Goal: Navigation & Orientation: Find specific page/section

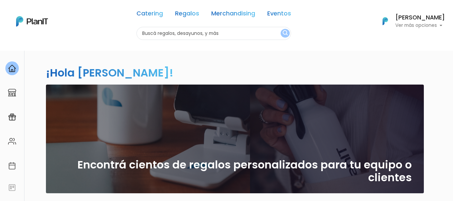
click at [444, 20] on h6 "[PERSON_NAME]" at bounding box center [421, 18] width 50 height 6
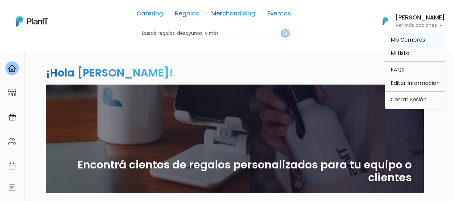
click at [408, 40] on span "Mis Compras" at bounding box center [408, 40] width 35 height 8
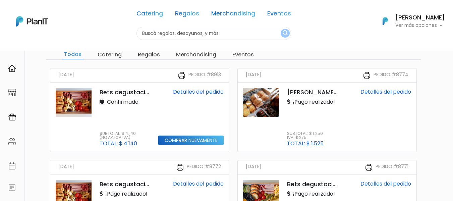
scroll to position [34, 0]
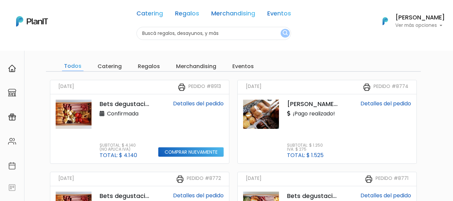
click at [203, 103] on link "Detalles del pedido" at bounding box center [198, 104] width 51 height 8
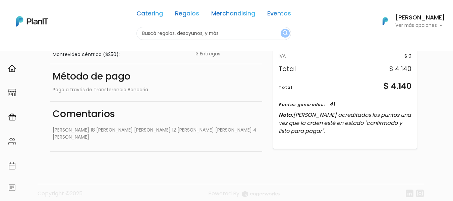
scroll to position [110, 0]
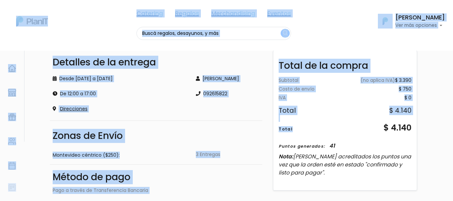
drag, startPoint x: 379, startPoint y: 124, endPoint x: 458, endPoint y: 118, distance: 79.8
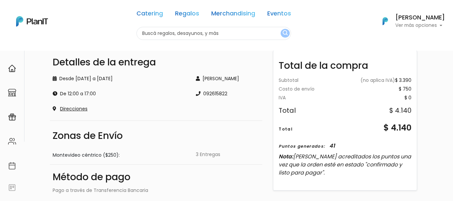
click at [403, 127] on div "$ 4.140" at bounding box center [398, 128] width 28 height 12
copy div "$ 4.140"
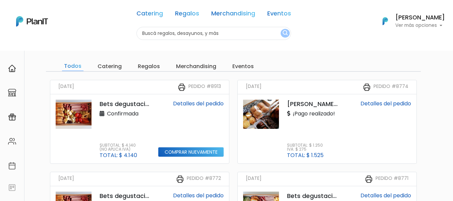
scroll to position [67, 0]
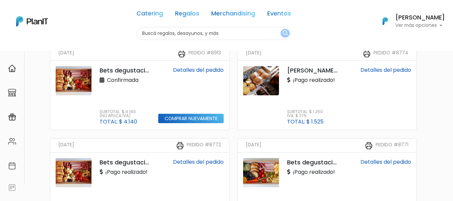
click at [326, 120] on div "Subtotal: $ 1.250 IVA: $ 275 Total: $ 1.525" at bounding box center [312, 117] width 51 height 15
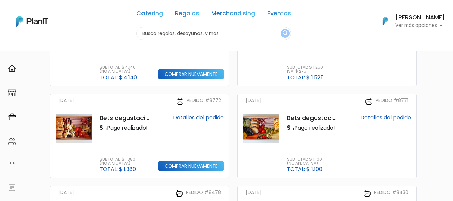
scroll to position [0, 0]
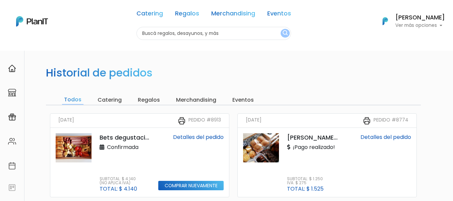
click at [424, 28] on p "Ver más opciones" at bounding box center [421, 25] width 50 height 5
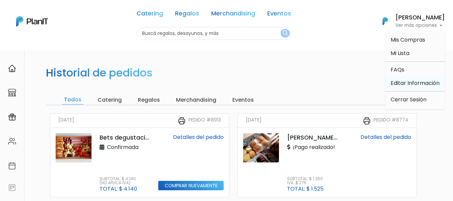
click at [422, 85] on link "Editar Información" at bounding box center [416, 83] width 60 height 13
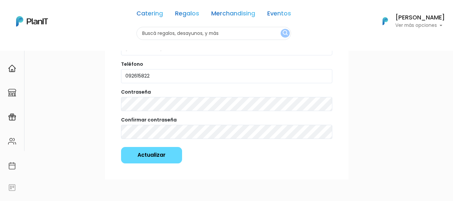
scroll to position [141, 0]
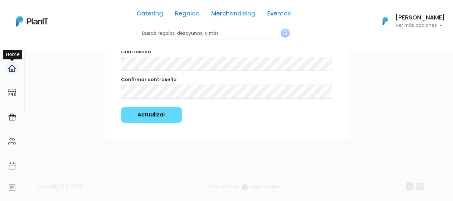
click at [6, 69] on div at bounding box center [11, 68] width 13 height 14
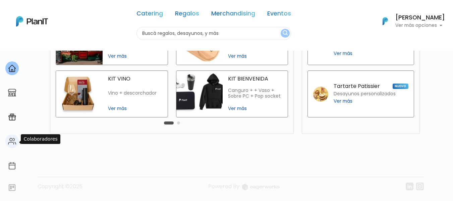
click at [11, 141] on img at bounding box center [12, 141] width 8 height 8
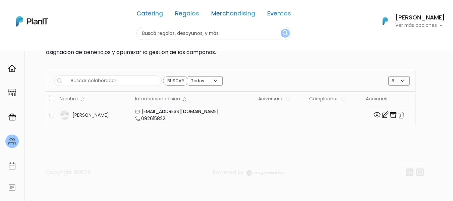
scroll to position [51, 0]
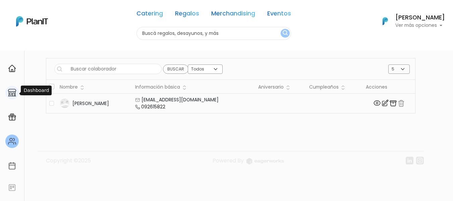
click at [12, 91] on img at bounding box center [12, 93] width 8 height 8
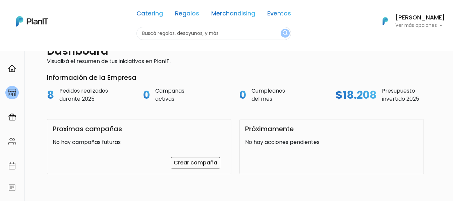
scroll to position [59, 0]
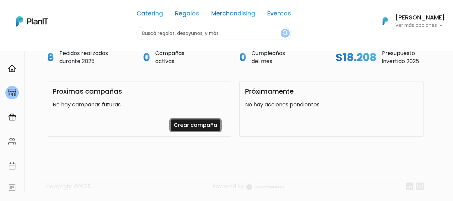
click at [210, 123] on link "Crear campaña" at bounding box center [196, 124] width 50 height 11
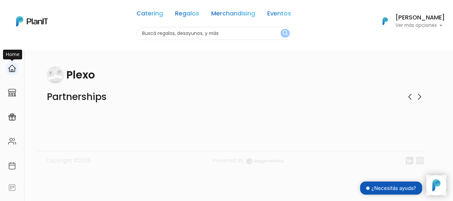
click at [12, 67] on img at bounding box center [12, 68] width 8 height 8
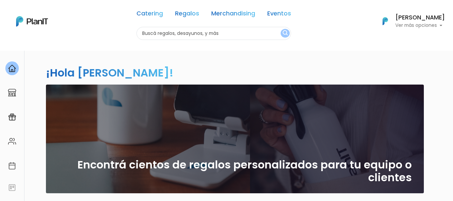
click at [443, 19] on h6 "[PERSON_NAME]" at bounding box center [421, 18] width 50 height 6
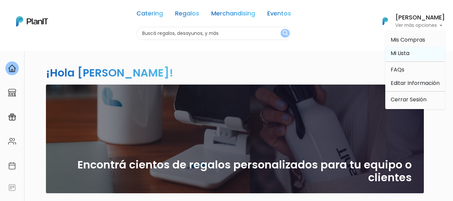
click at [400, 55] on span "Mi Lista" at bounding box center [400, 53] width 19 height 8
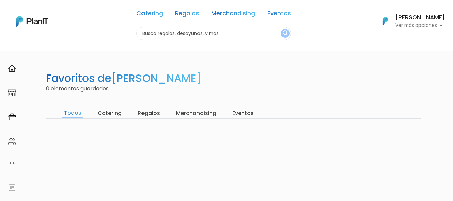
click at [425, 20] on h6 "[PERSON_NAME]" at bounding box center [421, 18] width 50 height 6
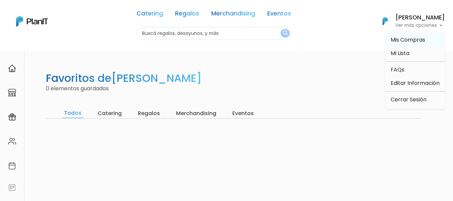
click at [411, 42] on span "Mis Compras" at bounding box center [408, 40] width 35 height 8
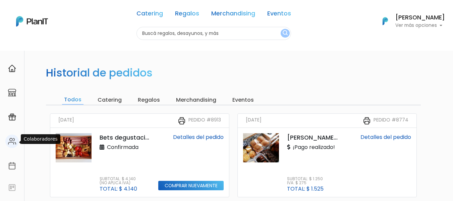
drag, startPoint x: 10, startPoint y: 145, endPoint x: 13, endPoint y: 142, distance: 3.8
click at [11, 144] on img at bounding box center [12, 141] width 8 height 8
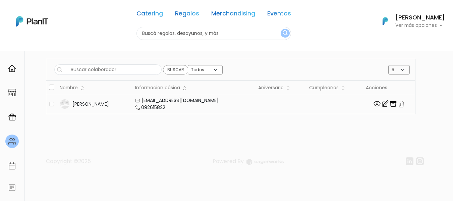
scroll to position [51, 0]
click at [120, 77] on div "Buscar Todos Activos Inactivos 5 10 15 20 25 Eliminar colaboradores ¿Está segur…" at bounding box center [231, 68] width 370 height 21
click at [122, 72] on input "text" at bounding box center [107, 69] width 107 height 10
click at [7, 66] on div at bounding box center [11, 68] width 13 height 14
